Goal: Information Seeking & Learning: Learn about a topic

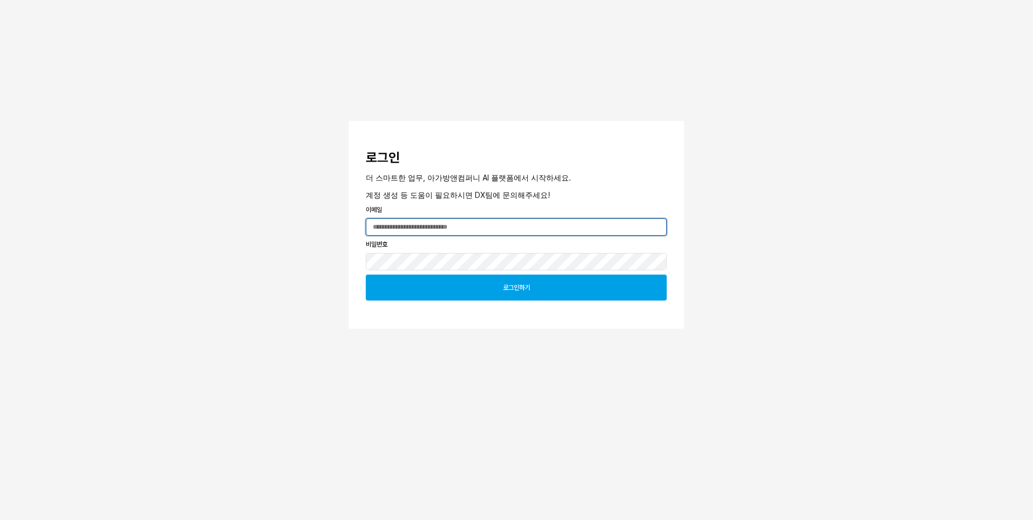
type input "**********"
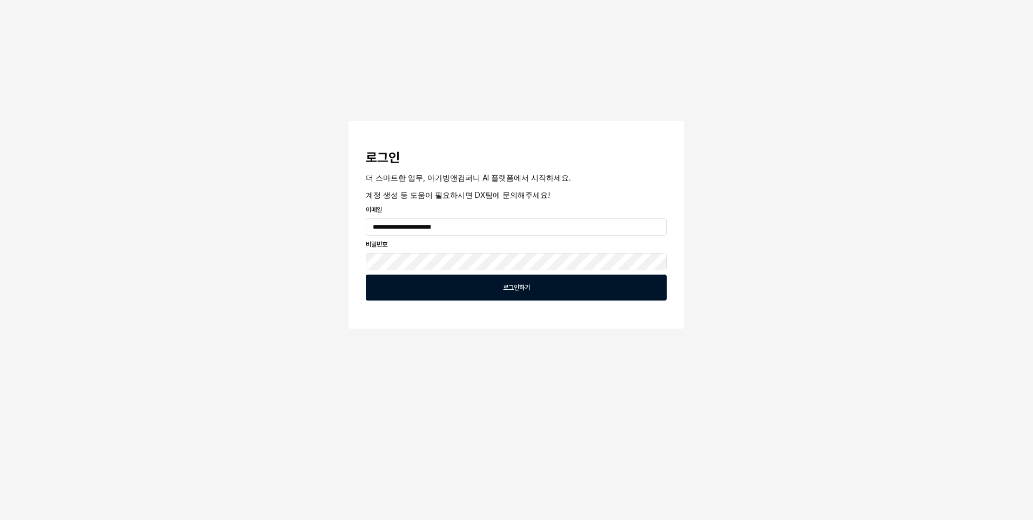
click at [567, 282] on div "로그인하기" at bounding box center [515, 287] width 291 height 25
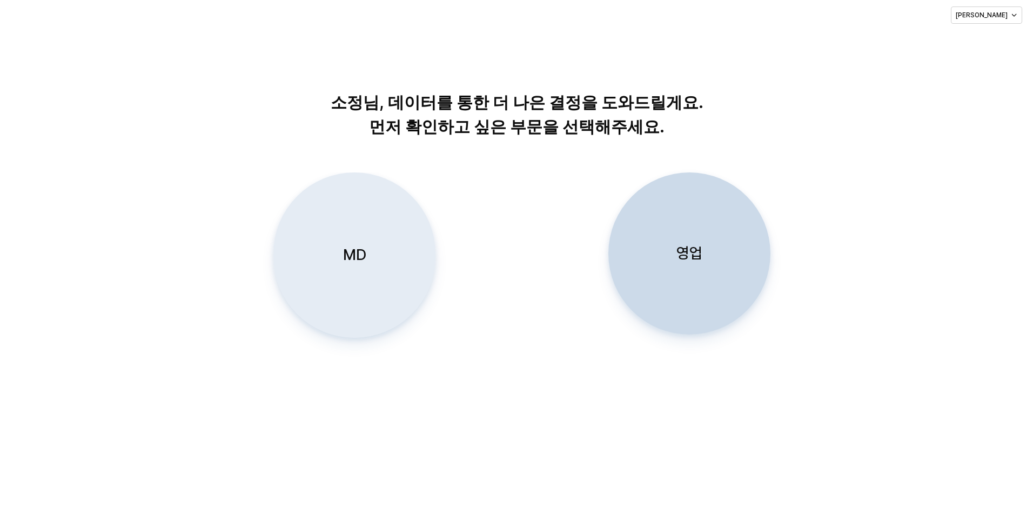
click at [371, 259] on div "MD" at bounding box center [354, 255] width 152 height 164
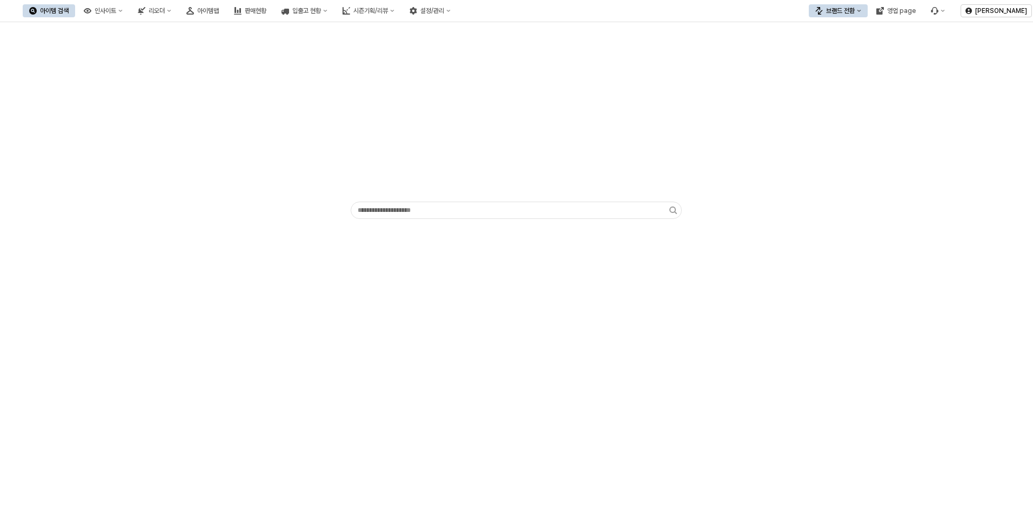
click at [844, 11] on div "브랜드 전환" at bounding box center [840, 11] width 29 height 8
click at [839, 31] on div "아가방" at bounding box center [848, 30] width 66 height 9
click at [241, 12] on rect "판매현황" at bounding box center [240, 10] width 2 height 5
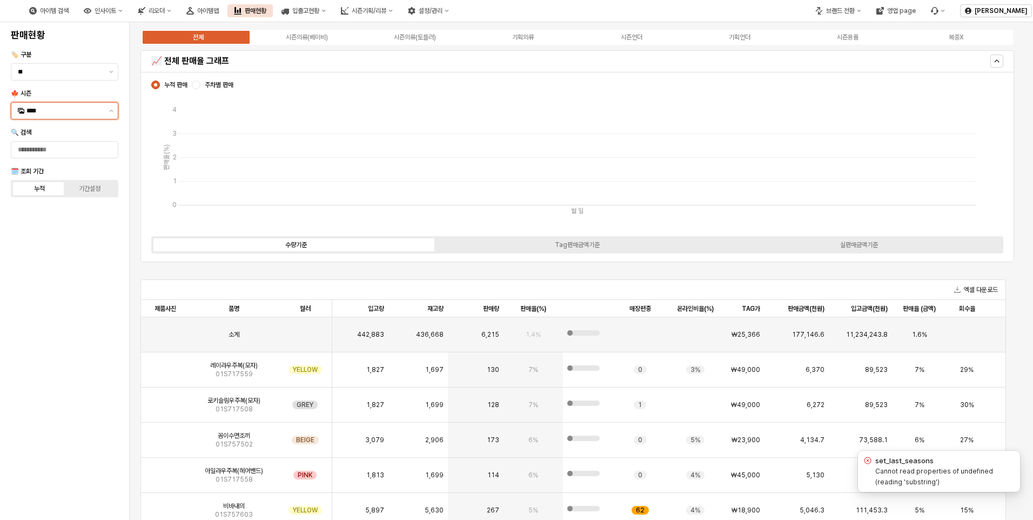
click at [75, 114] on input "****" at bounding box center [64, 110] width 76 height 11
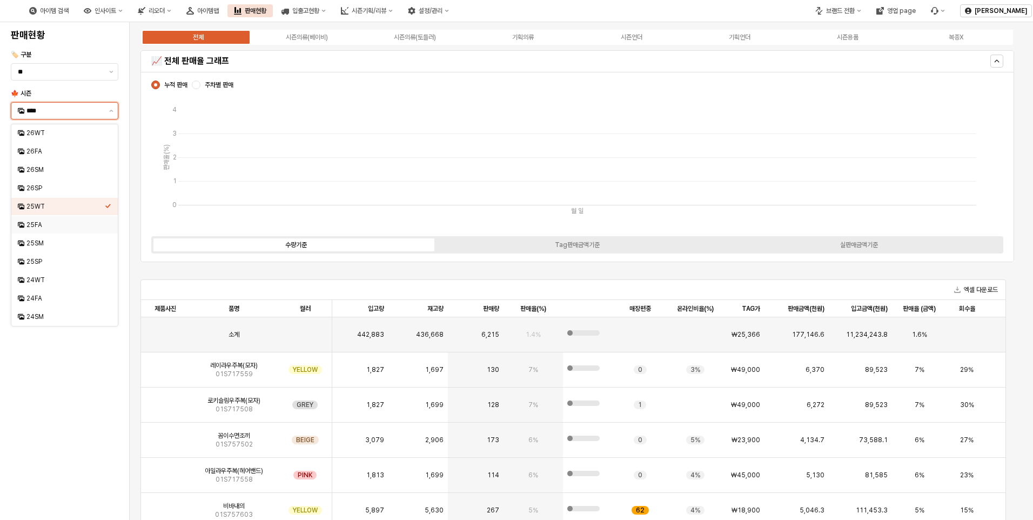
click at [30, 227] on div "25FA" at bounding box center [65, 224] width 78 height 9
type input "****"
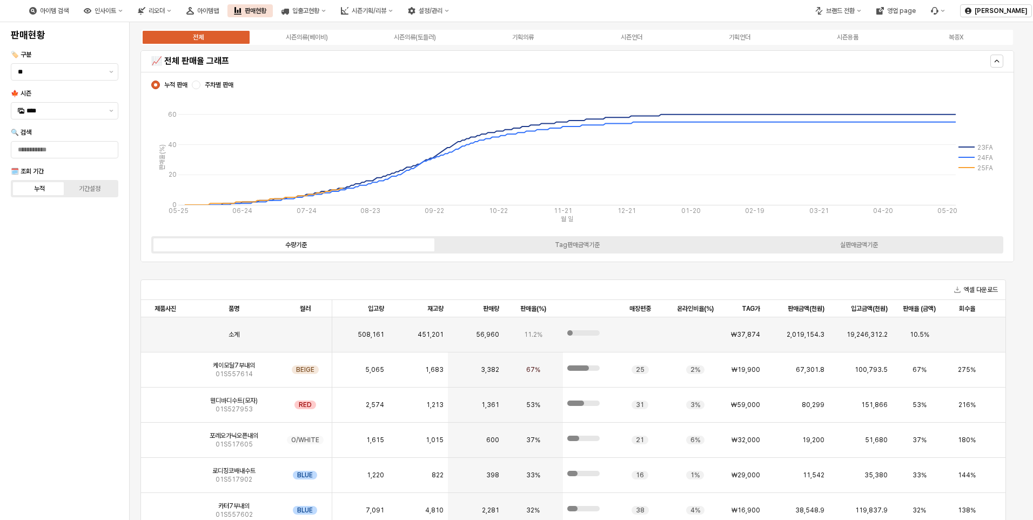
click at [321, 42] on div "전체 시즌의류(베이비) 시즌의류(토들러) 기획의류 시즌언더 기획언더 시즌용품 복종X" at bounding box center [576, 37] width 873 height 17
click at [306, 37] on div "시즌의류(베이비)" at bounding box center [307, 37] width 42 height 8
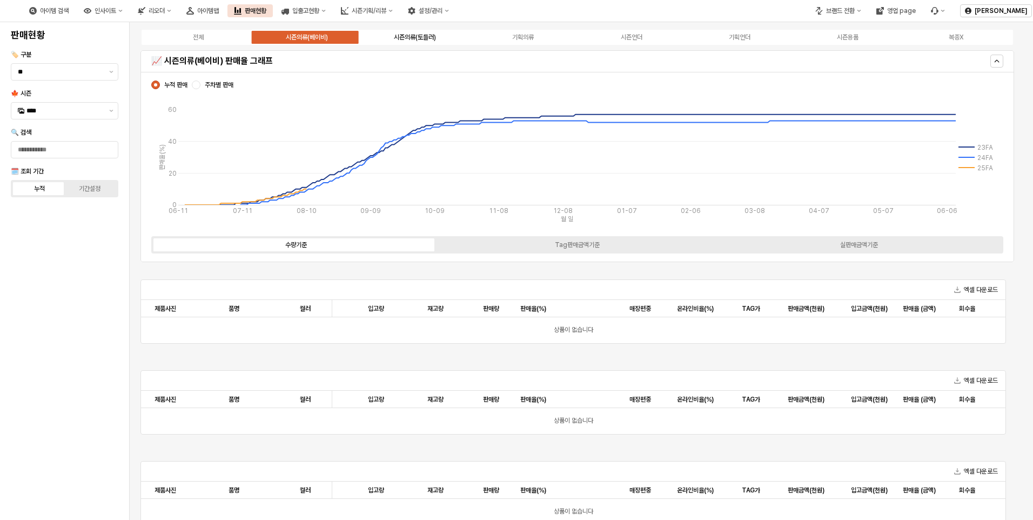
click at [411, 37] on div "시즌의류(토들러)" at bounding box center [415, 37] width 42 height 8
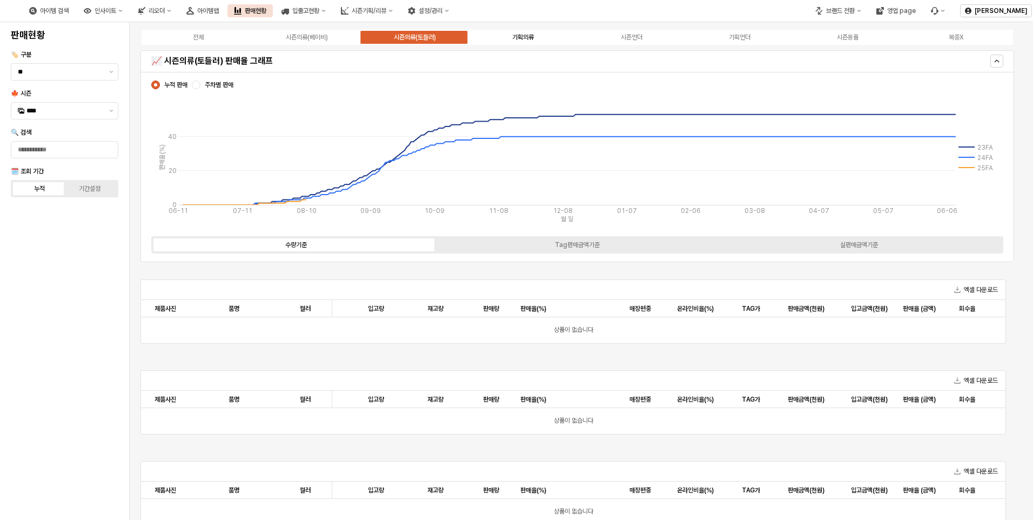
click at [537, 40] on label "기획의류" at bounding box center [523, 37] width 108 height 10
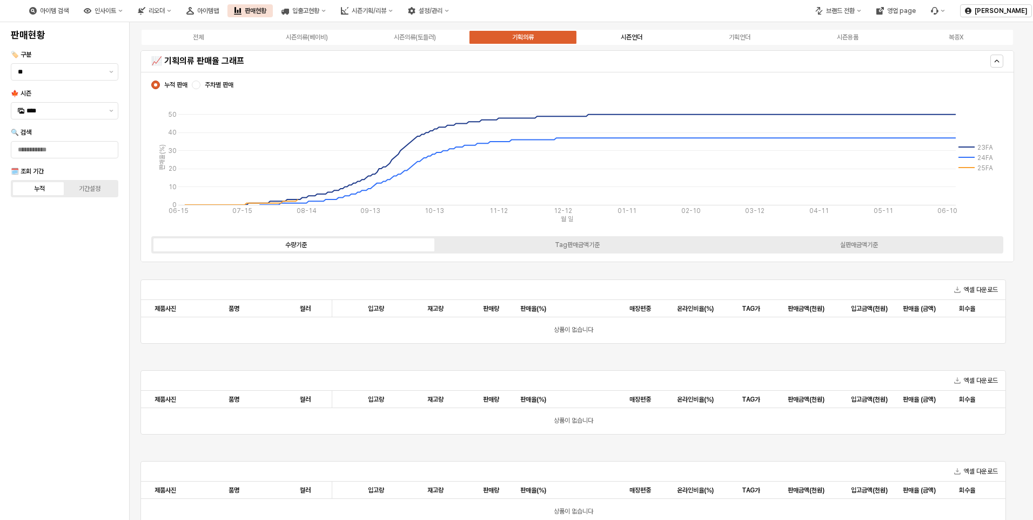
click at [641, 41] on div "시즌언더" at bounding box center [632, 37] width 22 height 8
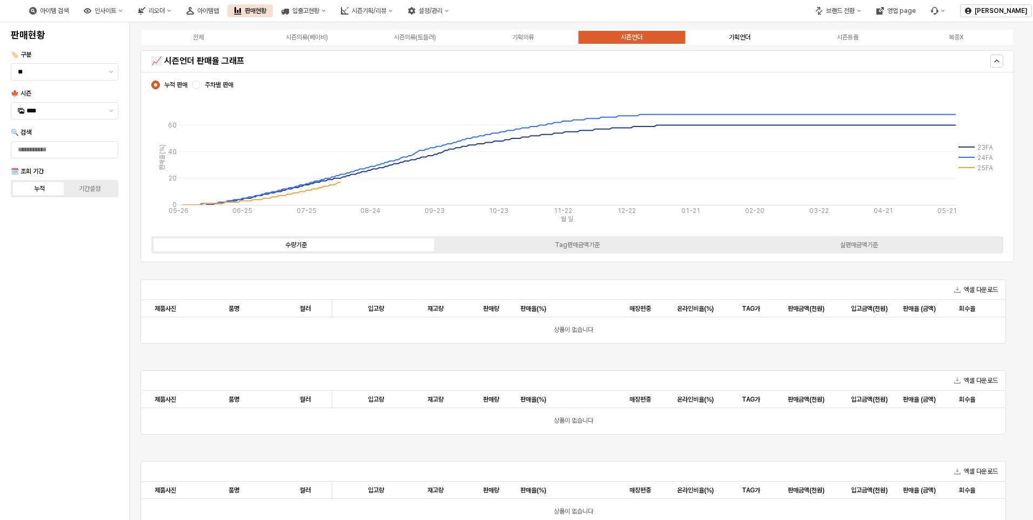
click at [757, 32] on label "기획언더" at bounding box center [739, 37] width 108 height 10
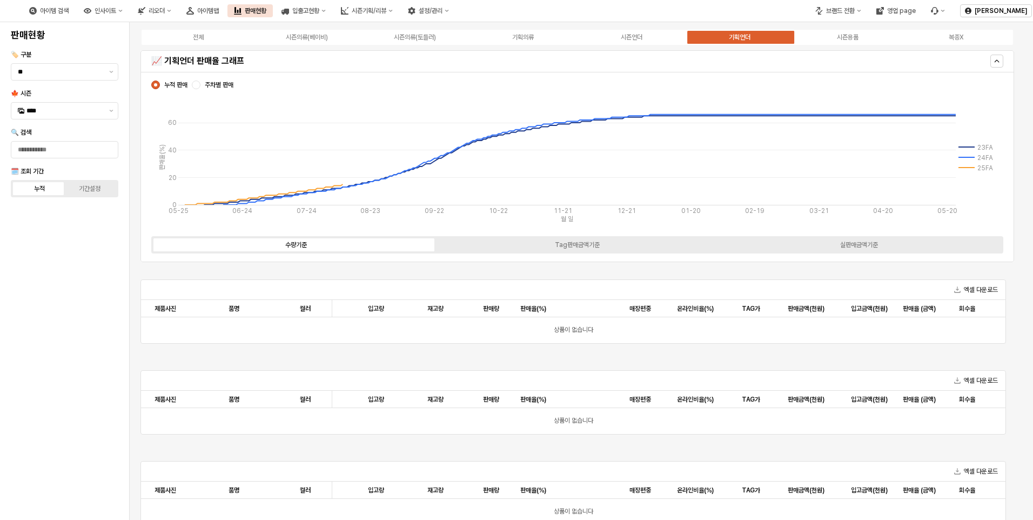
click at [847, 45] on div "전체 시즌의류(베이비) 시즌의류(토들러) 기획의류 시즌언더 기획언더 시즌용품 복종X" at bounding box center [576, 37] width 873 height 17
click at [848, 43] on div "전체 시즌의류(베이비) 시즌의류(토들러) 기획의류 시즌언더 기획언더 시즌용품 복종X" at bounding box center [576, 37] width 873 height 17
click at [846, 41] on label "시즌용품" at bounding box center [847, 37] width 108 height 10
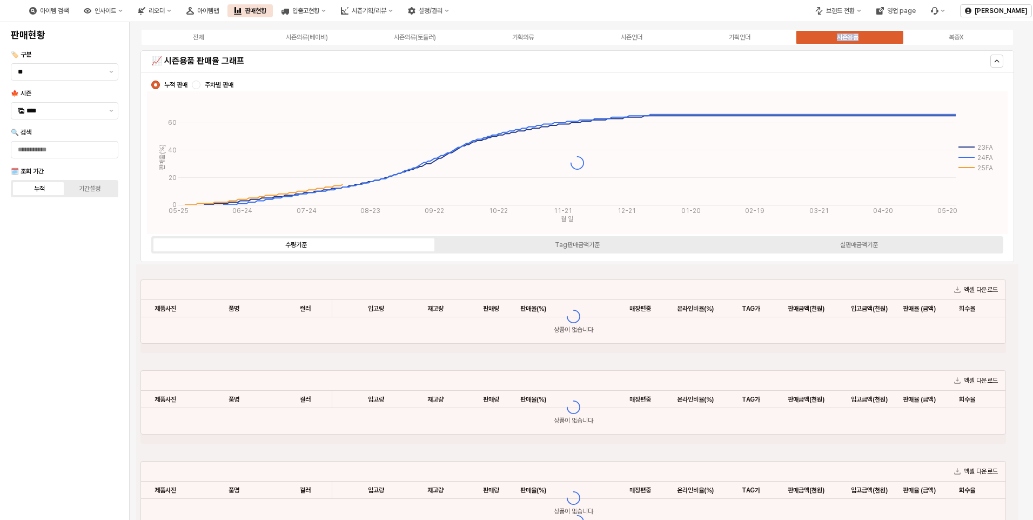
drag, startPoint x: 846, startPoint y: 41, endPoint x: 791, endPoint y: 87, distance: 72.1
click at [791, 87] on div "누적 판매 주차별 판매 05-25 06-24 07-24 08-23 09-22 10-22 11-21 12-21 01-20 02-19 03-21 …" at bounding box center [577, 166] width 860 height 177
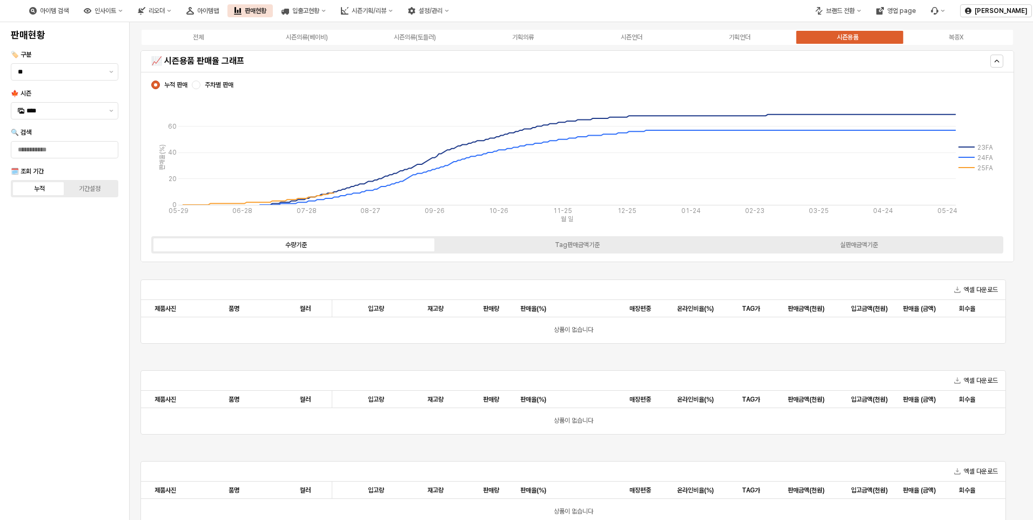
click at [725, 44] on div "전체 시즌의류(베이비) 시즌의류(토들러) 기획의류 시즌언더 기획언더 시즌용품 복종X" at bounding box center [576, 37] width 873 height 17
click at [730, 39] on div "기획언더" at bounding box center [740, 37] width 22 height 8
